Goal: Task Accomplishment & Management: Manage account settings

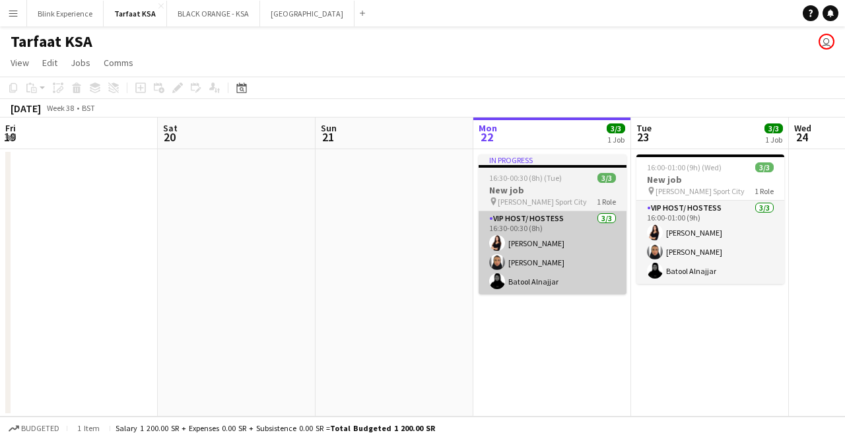
scroll to position [0, 316]
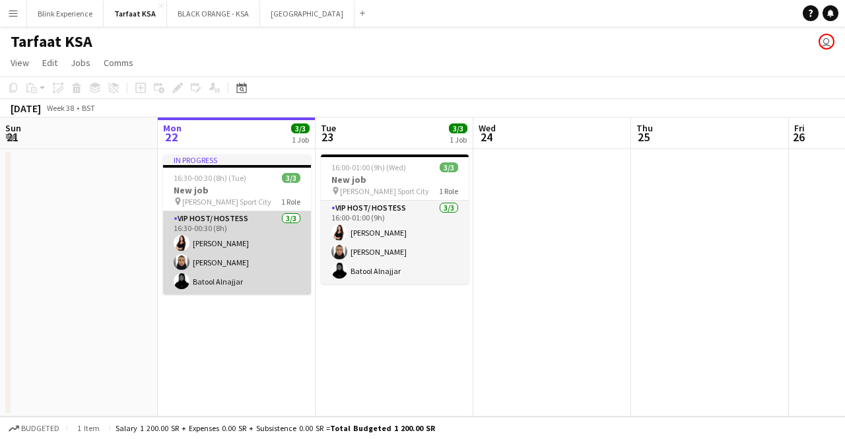
click at [260, 231] on app-card-role "VIP Host/ Hostess [DATE] 16:30-00:30 (8h) [PERSON_NAME] [PERSON_NAME] [PERSON_N…" at bounding box center [237, 252] width 148 height 83
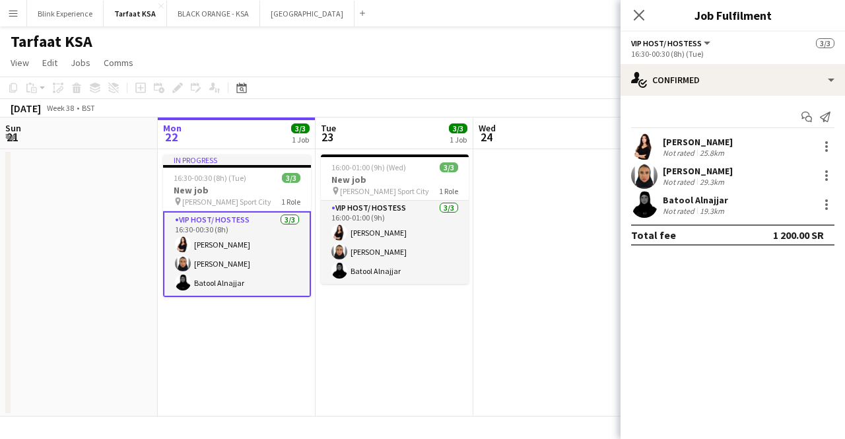
click at [674, 141] on div "[PERSON_NAME]" at bounding box center [698, 142] width 70 height 12
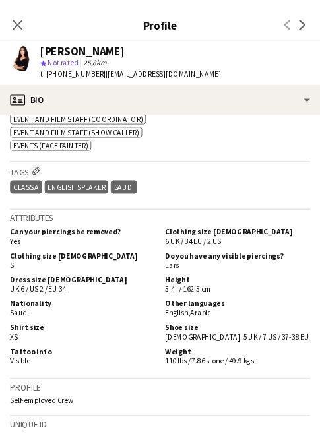
scroll to position [757, 0]
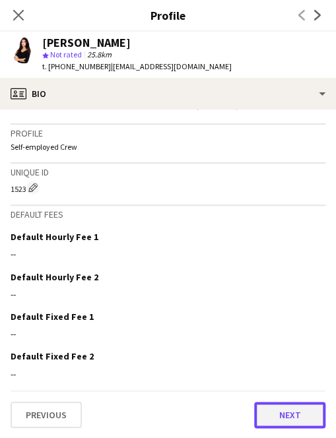
click at [286, 411] on button "Next" at bounding box center [289, 415] width 71 height 26
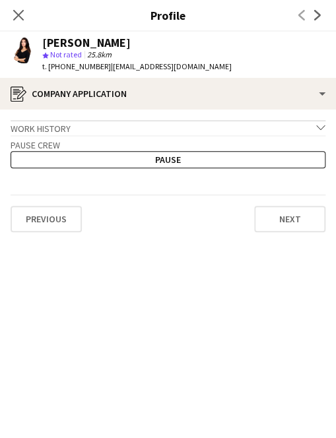
click at [178, 68] on span "| [EMAIL_ADDRESS][DOMAIN_NAME]" at bounding box center [171, 66] width 121 height 10
drag, startPoint x: 188, startPoint y: 68, endPoint x: 106, endPoint y: 72, distance: 82.6
click at [106, 72] on div "[PERSON_NAME] star Not rated 25.8km t. [PHONE_NUMBER] | [EMAIL_ADDRESS][DOMAIN_…" at bounding box center [121, 55] width 242 height 46
copy span "[EMAIL_ADDRESS][DOMAIN_NAME]"
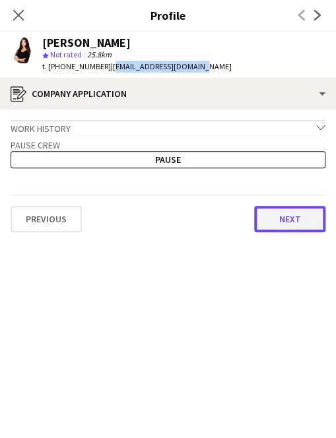
click at [275, 211] on button "Next" at bounding box center [289, 219] width 71 height 26
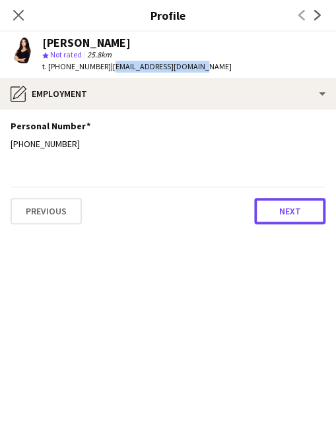
click at [275, 211] on button "Next" at bounding box center [289, 211] width 71 height 26
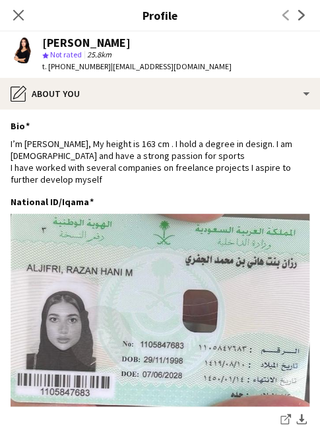
click at [20, 59] on app-user-avatar at bounding box center [24, 50] width 26 height 26
click at [18, 22] on app-icon "Close pop-in" at bounding box center [18, 15] width 19 height 19
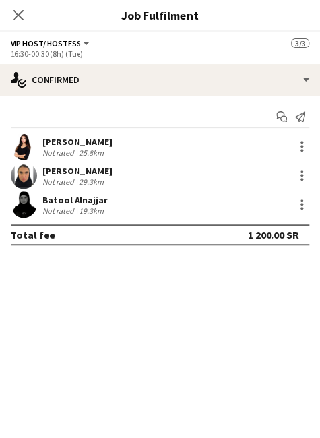
click at [20, 146] on app-user-avatar at bounding box center [24, 146] width 26 height 26
click at [81, 142] on div "Razan Hani" at bounding box center [77, 142] width 70 height 12
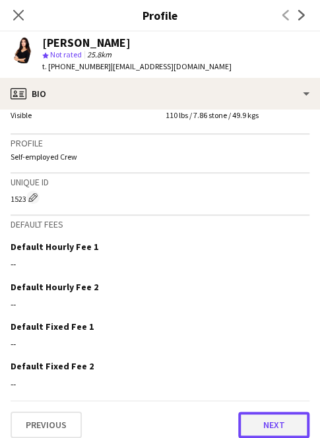
click at [240, 414] on button "Next" at bounding box center [273, 425] width 71 height 26
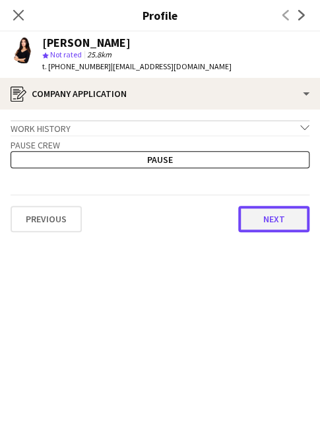
click at [256, 220] on button "Next" at bounding box center [273, 219] width 71 height 26
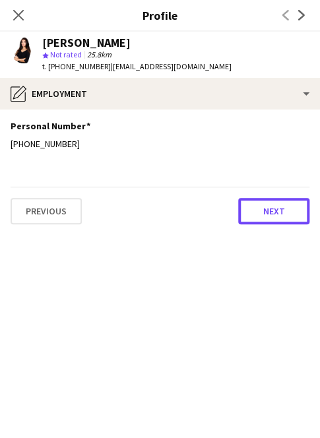
click at [256, 220] on button "Next" at bounding box center [273, 211] width 71 height 26
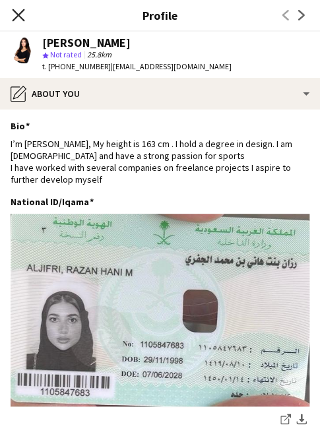
click at [22, 19] on icon at bounding box center [18, 15] width 13 height 13
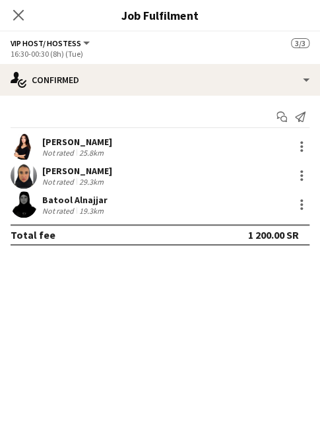
click at [73, 172] on div "Raneem Albishi" at bounding box center [77, 171] width 70 height 12
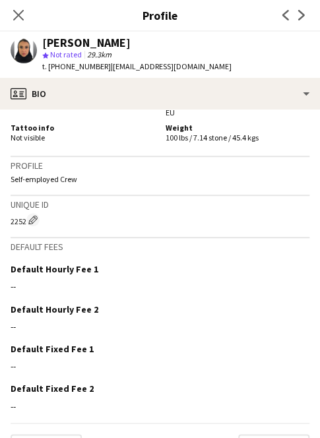
scroll to position [1038, 0]
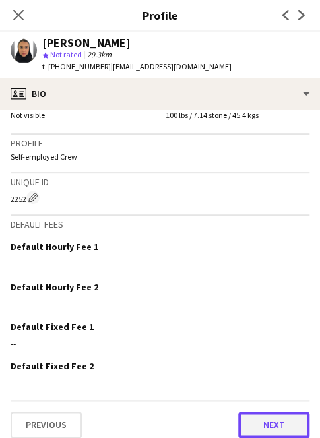
click at [256, 412] on button "Next" at bounding box center [273, 425] width 71 height 26
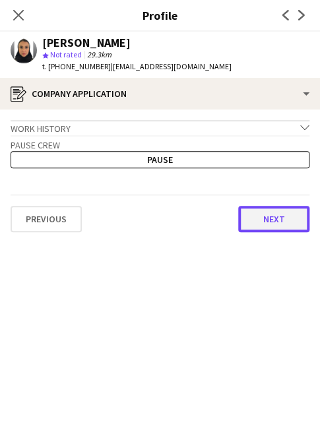
click at [267, 210] on button "Next" at bounding box center [273, 219] width 71 height 26
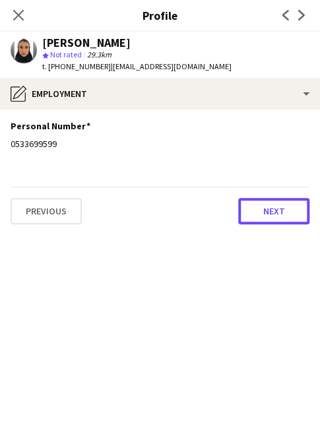
click at [267, 210] on button "Next" at bounding box center [273, 211] width 71 height 26
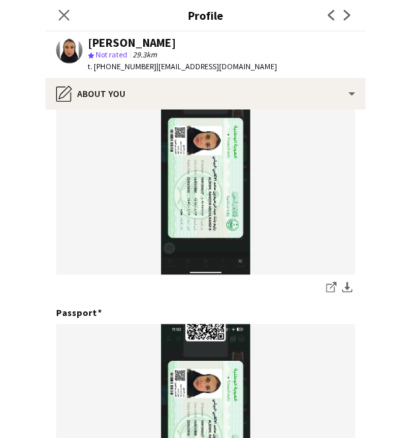
scroll to position [160, 0]
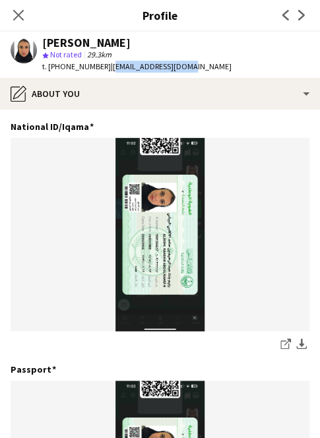
drag, startPoint x: 176, startPoint y: 63, endPoint x: 104, endPoint y: 65, distance: 72.0
click at [111, 65] on span "| ran_bii@outlook.com" at bounding box center [171, 66] width 121 height 10
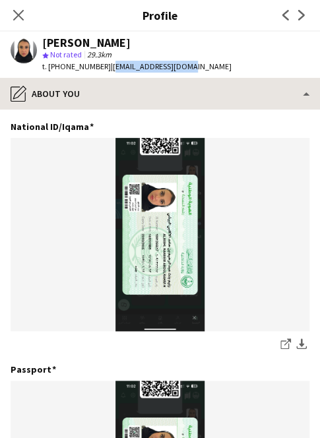
copy span "ran_bii@outlook.com"
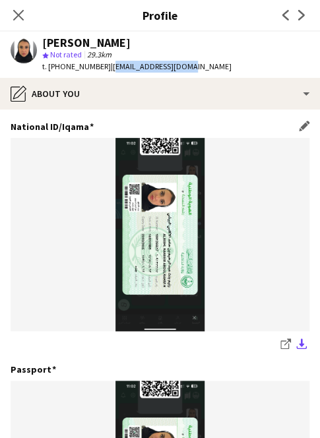
click at [297, 351] on app-icon "download-bottom" at bounding box center [302, 345] width 11 height 13
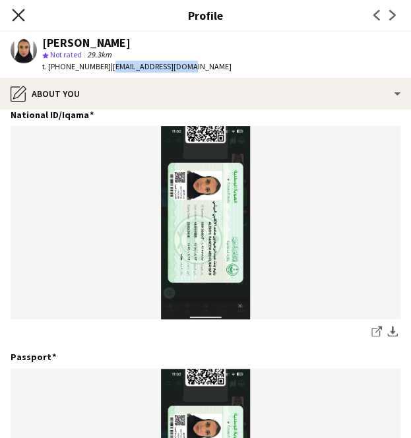
click at [16, 17] on icon at bounding box center [18, 15] width 13 height 13
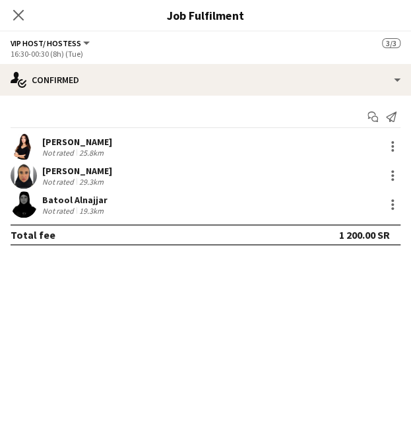
click at [61, 196] on div "Batool Alnajjar" at bounding box center [74, 200] width 65 height 12
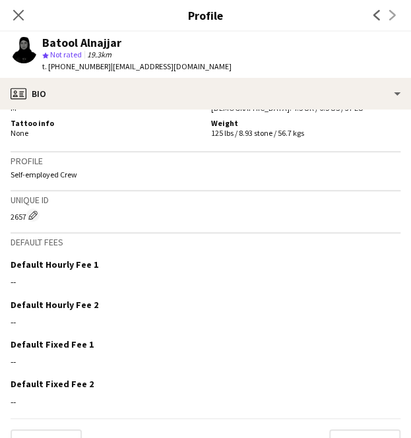
scroll to position [804, 0]
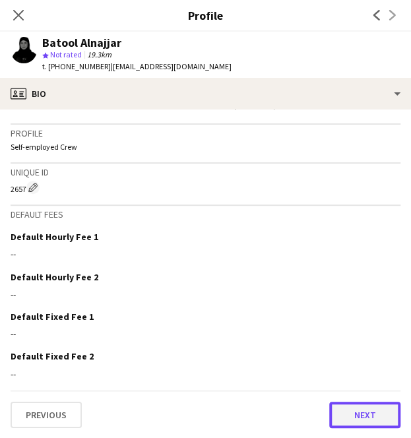
click at [345, 410] on button "Next" at bounding box center [365, 415] width 71 height 26
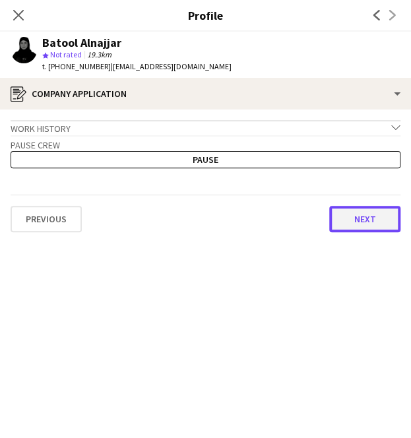
click at [345, 222] on button "Next" at bounding box center [365, 219] width 71 height 26
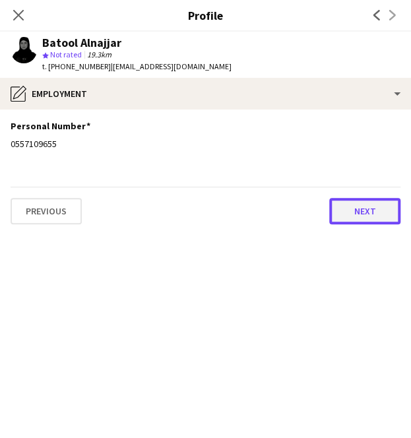
drag, startPoint x: 345, startPoint y: 219, endPoint x: 371, endPoint y: 218, distance: 26.4
click at [371, 218] on button "Next" at bounding box center [365, 211] width 71 height 26
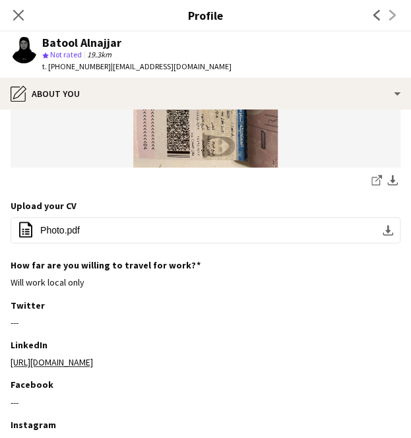
scroll to position [637, 0]
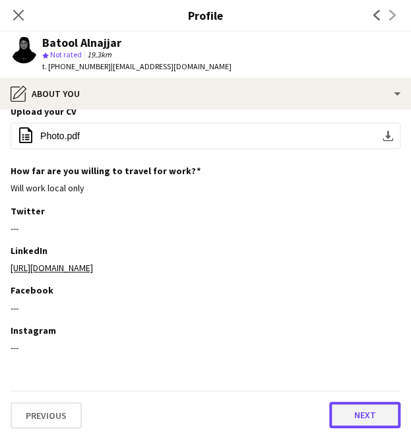
click at [357, 419] on button "Next" at bounding box center [365, 415] width 71 height 26
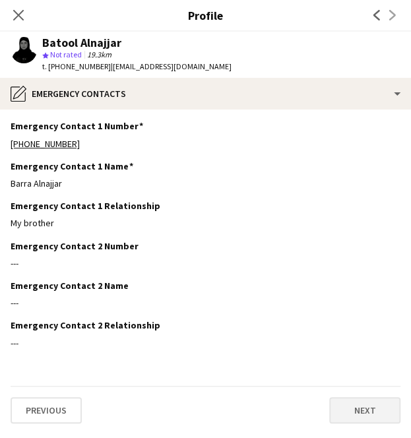
scroll to position [0, 0]
click at [358, 410] on button "Next" at bounding box center [365, 411] width 71 height 26
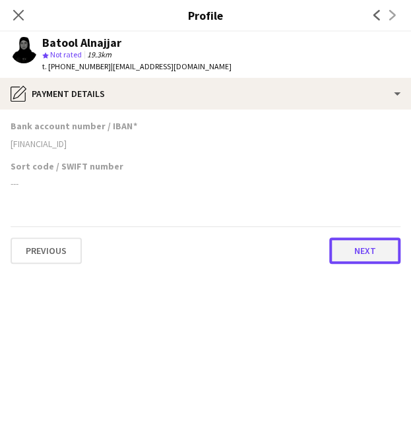
click at [366, 254] on button "Next" at bounding box center [365, 251] width 71 height 26
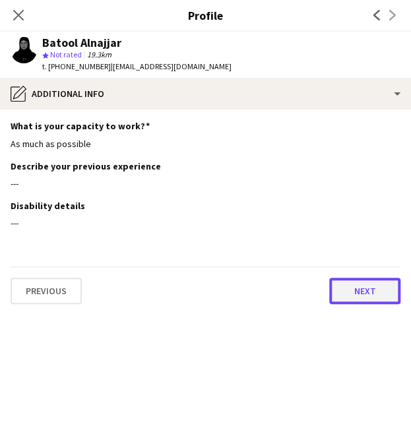
click at [354, 297] on button "Next" at bounding box center [365, 291] width 71 height 26
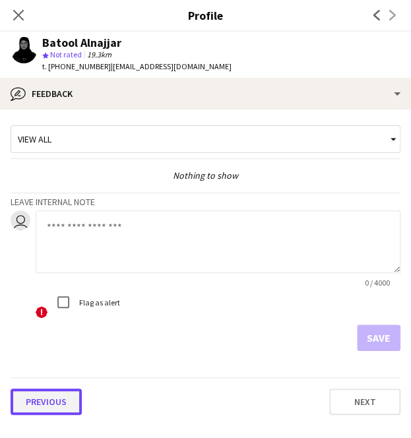
click at [44, 403] on button "Previous" at bounding box center [46, 402] width 71 height 26
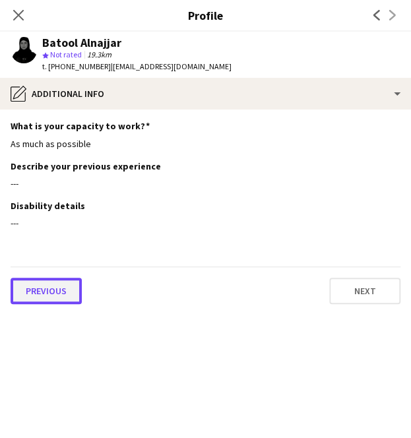
click at [41, 289] on button "Previous" at bounding box center [46, 291] width 71 height 26
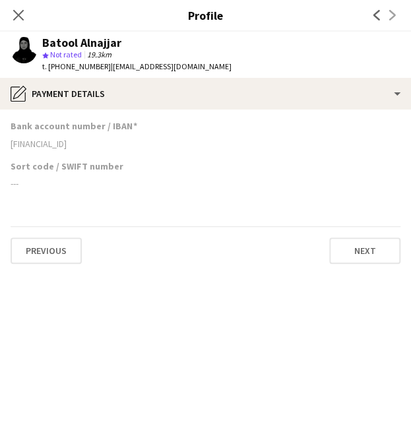
click at [44, 233] on div "Previous Next" at bounding box center [206, 246] width 390 height 38
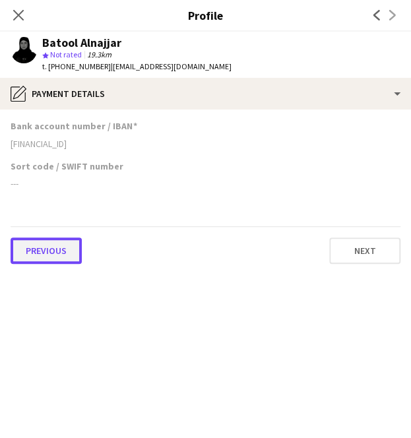
click at [44, 243] on button "Previous" at bounding box center [46, 251] width 71 height 26
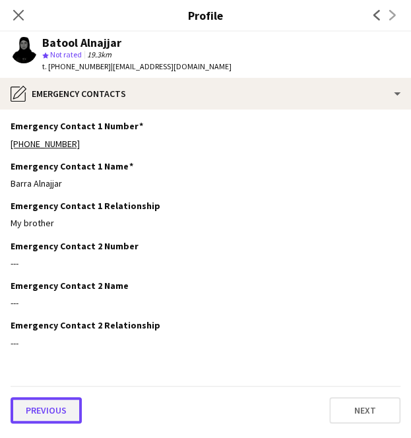
click at [54, 410] on button "Previous" at bounding box center [46, 411] width 71 height 26
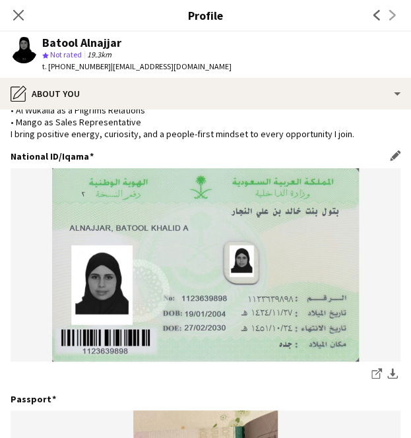
scroll to position [99, 0]
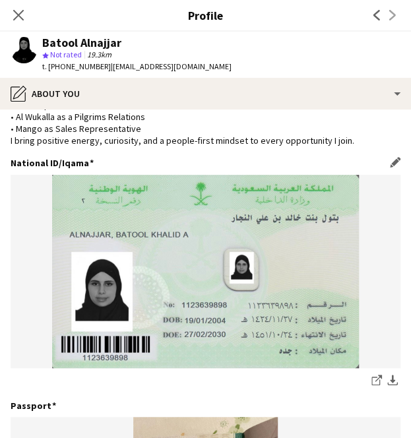
click at [137, 291] on img at bounding box center [206, 271] width 390 height 193
click at [122, 68] on span "| batoolalnajjar61@gmail.com" at bounding box center [171, 66] width 121 height 10
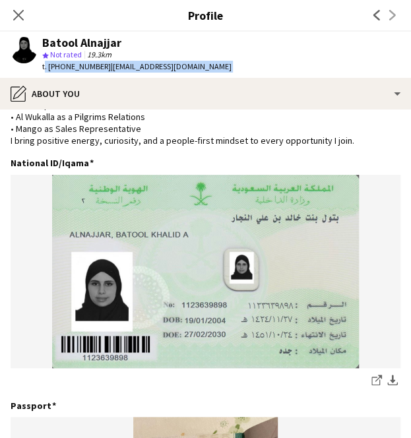
click at [122, 68] on span "| batoolalnajjar61@gmail.com" at bounding box center [171, 66] width 121 height 10
click at [111, 68] on span "| batoolalnajjar61@gmail.com" at bounding box center [171, 66] width 121 height 10
drag, startPoint x: 105, startPoint y: 67, endPoint x: 205, endPoint y: 67, distance: 100.4
click at [205, 67] on div "Batool Alnajjar star Not rated 19.3km t. +966557109655 | batoolalnajjar61@gmail…" at bounding box center [121, 55] width 242 height 46
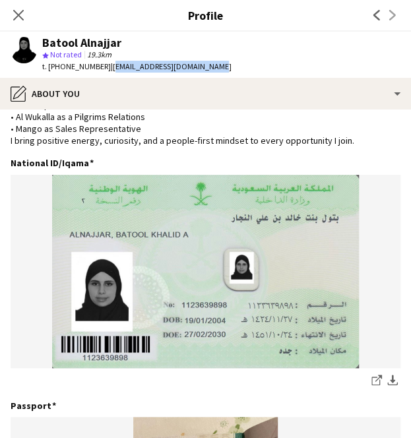
copy span "[EMAIL_ADDRESS][DOMAIN_NAME]"
